Goal: Entertainment & Leisure: Browse casually

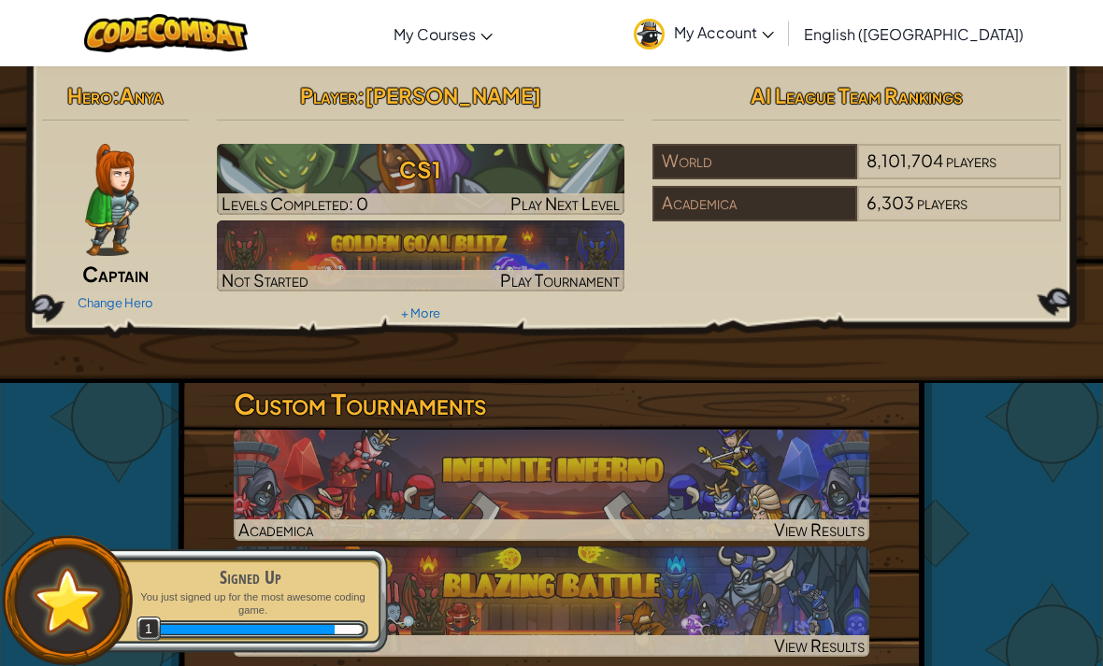
click at [641, 507] on img at bounding box center [551, 485] width 635 height 111
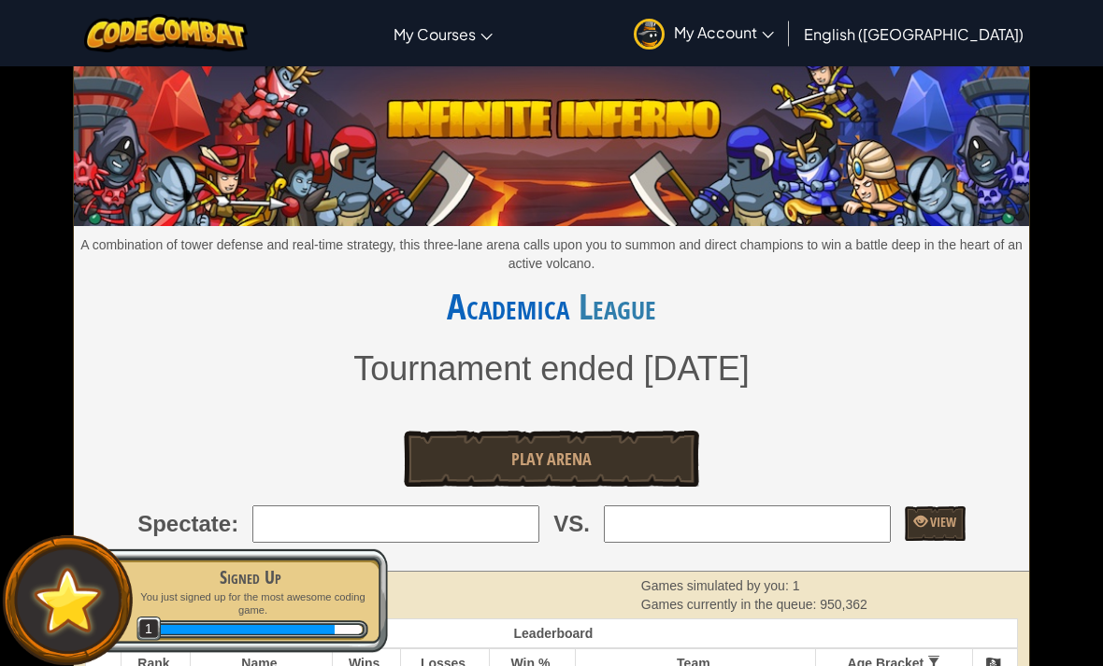
click at [604, 460] on link "Play Arena" at bounding box center [551, 459] width 295 height 56
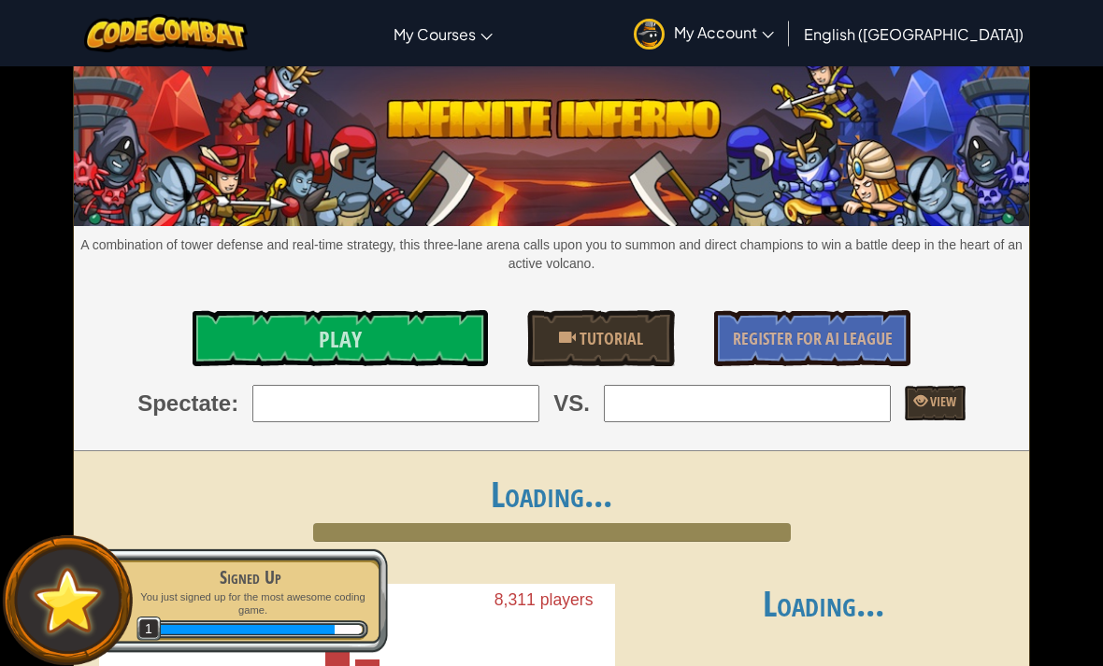
click at [438, 333] on link "Play" at bounding box center [340, 338] width 295 height 56
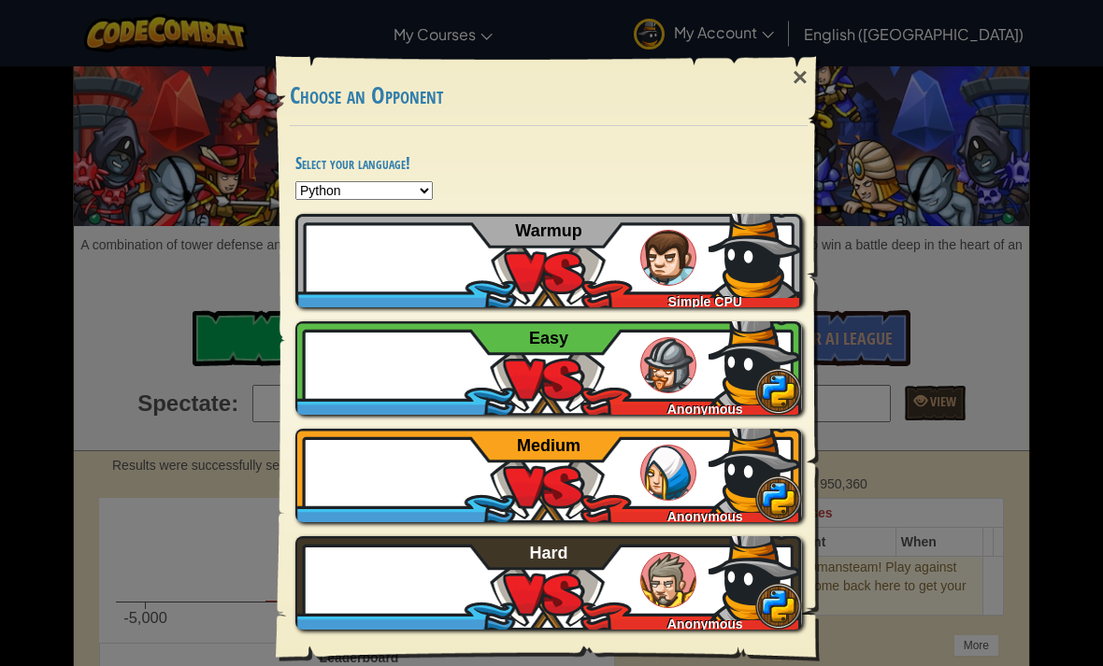
click at [611, 289] on div "AdynW96289691 Simple CPU Warmup" at bounding box center [548, 260] width 507 height 93
